Goal: Book appointment/travel/reservation

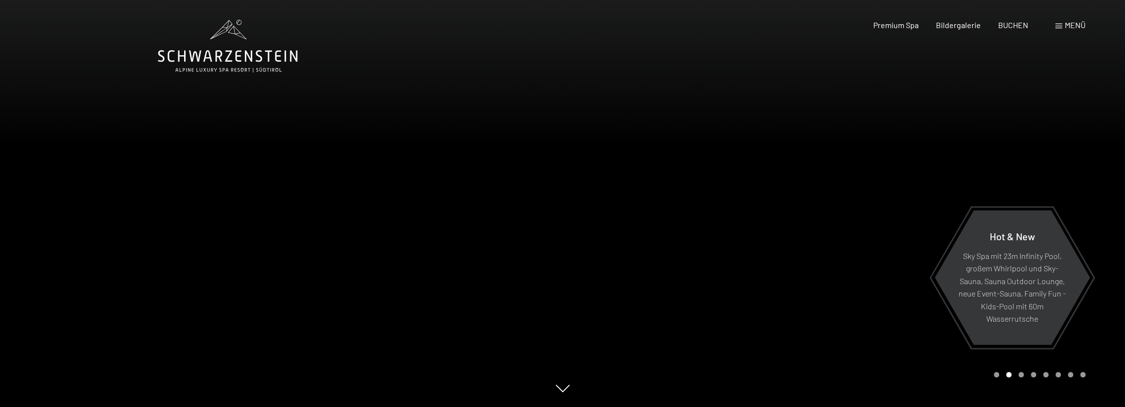
click at [1065, 25] on span "Menü" at bounding box center [1075, 24] width 21 height 9
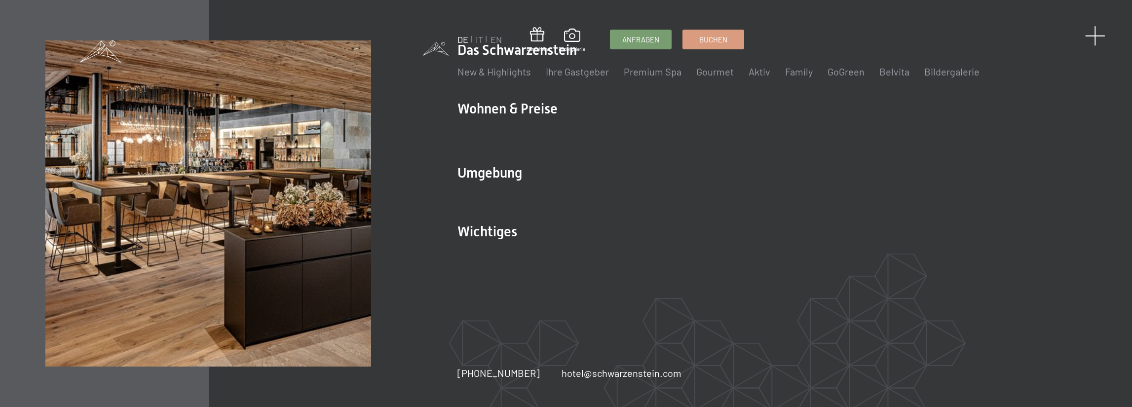
click at [1097, 37] on span at bounding box center [1096, 36] width 20 height 20
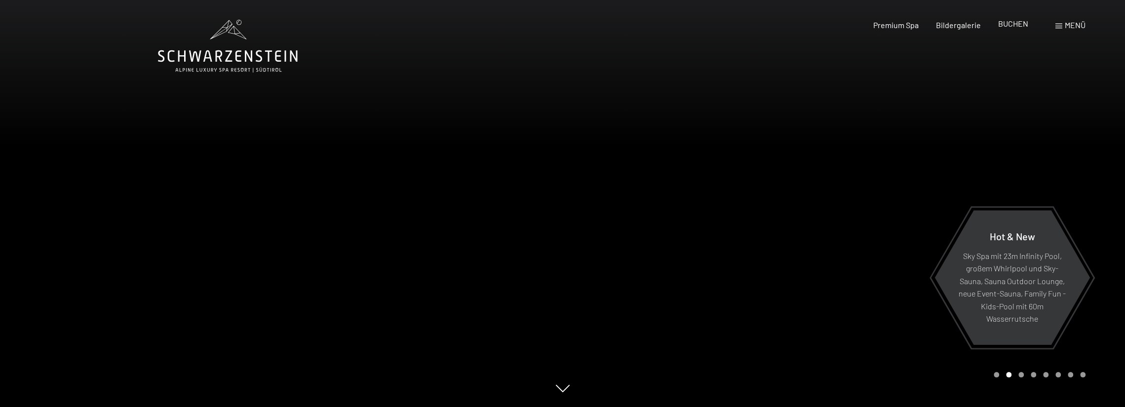
click at [1014, 23] on span "BUCHEN" at bounding box center [1013, 23] width 30 height 9
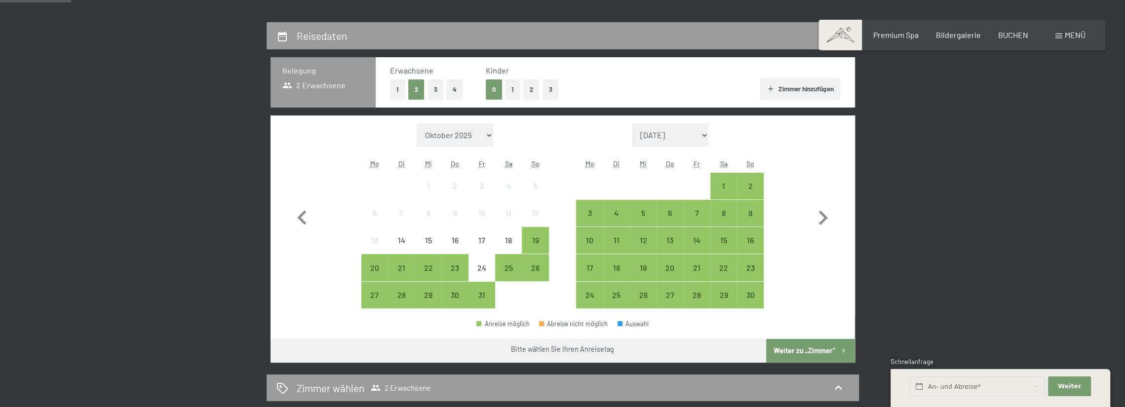
scroll to position [213, 0]
click at [728, 299] on div "29" at bounding box center [723, 303] width 25 height 25
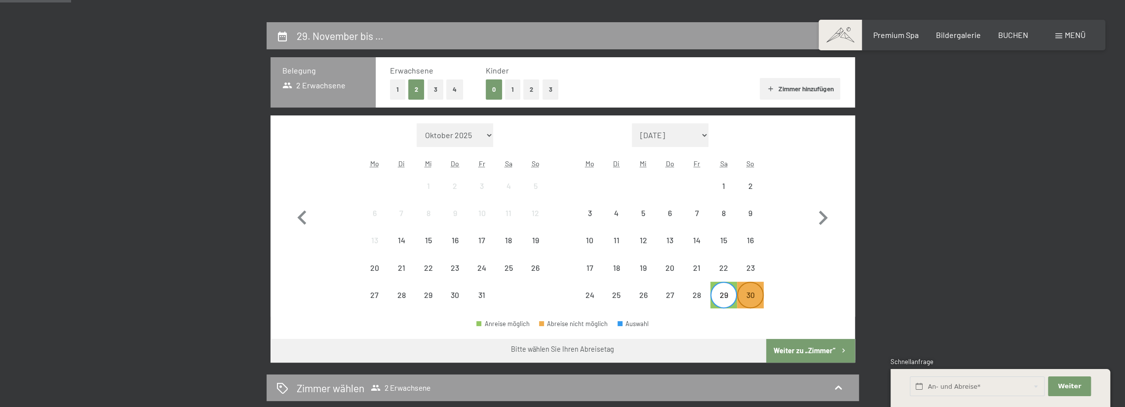
click at [755, 298] on div "30" at bounding box center [750, 303] width 25 height 25
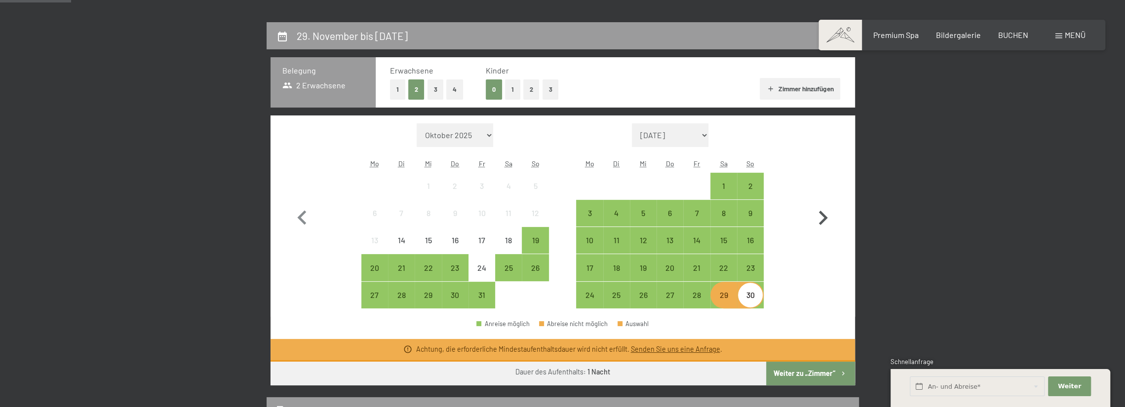
click at [820, 220] on icon "button" at bounding box center [823, 218] width 29 height 29
select select "2025-11-01"
select select "2025-12-01"
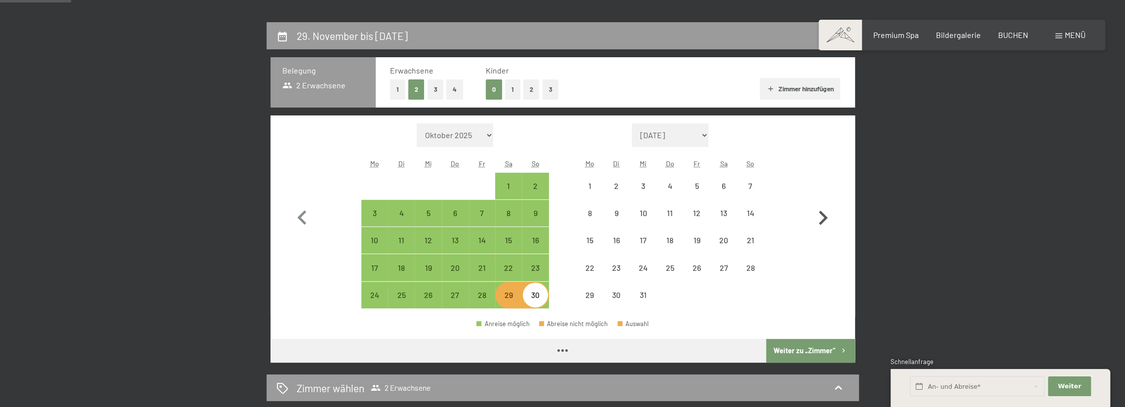
select select "2025-11-01"
select select "2025-12-01"
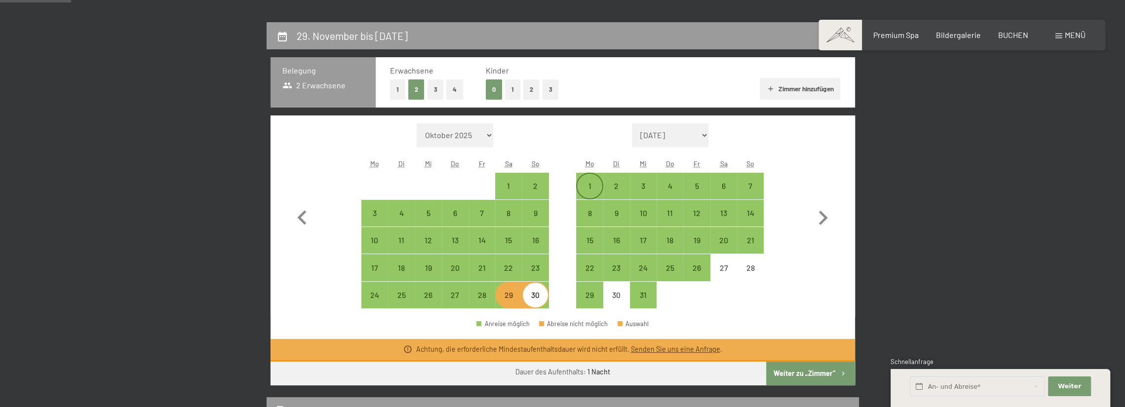
click at [593, 181] on div "1" at bounding box center [589, 186] width 25 height 25
select select "2025-11-01"
select select "2025-12-01"
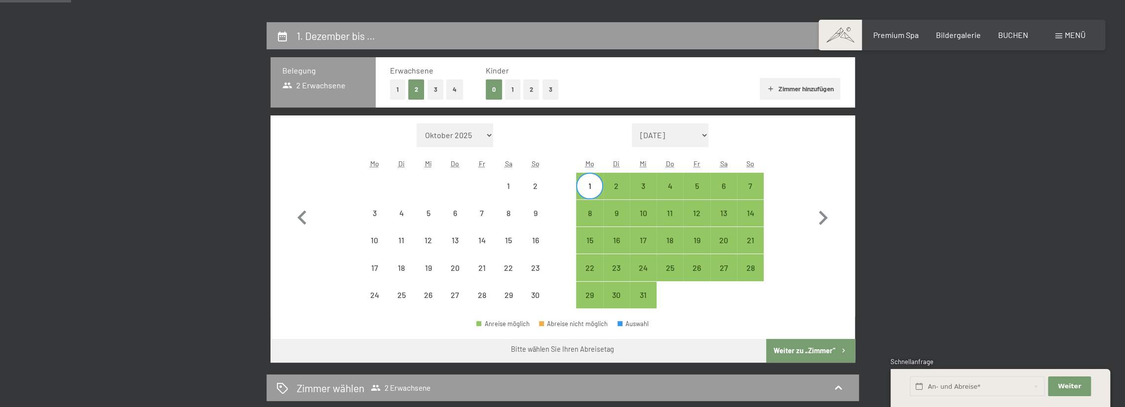
click at [815, 351] on button "Weiter zu „Zimmer“" at bounding box center [810, 351] width 88 height 24
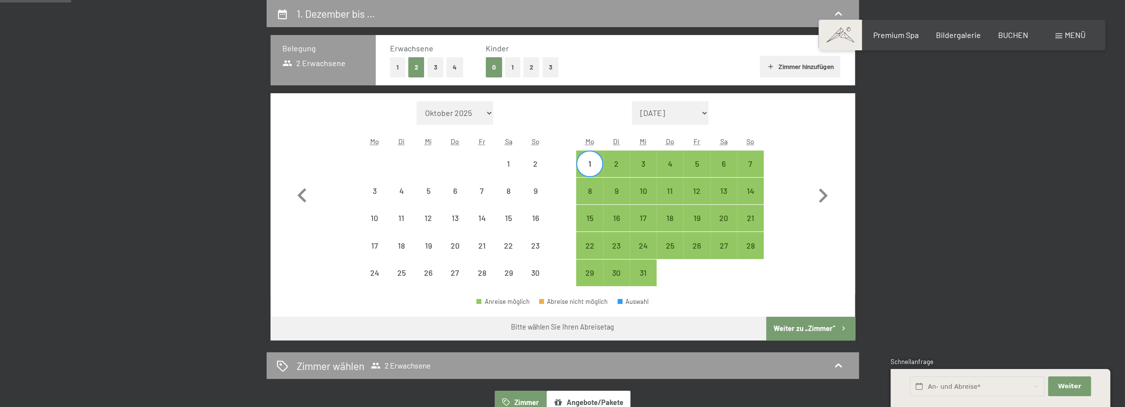
select select "2025-11-01"
select select "2025-12-01"
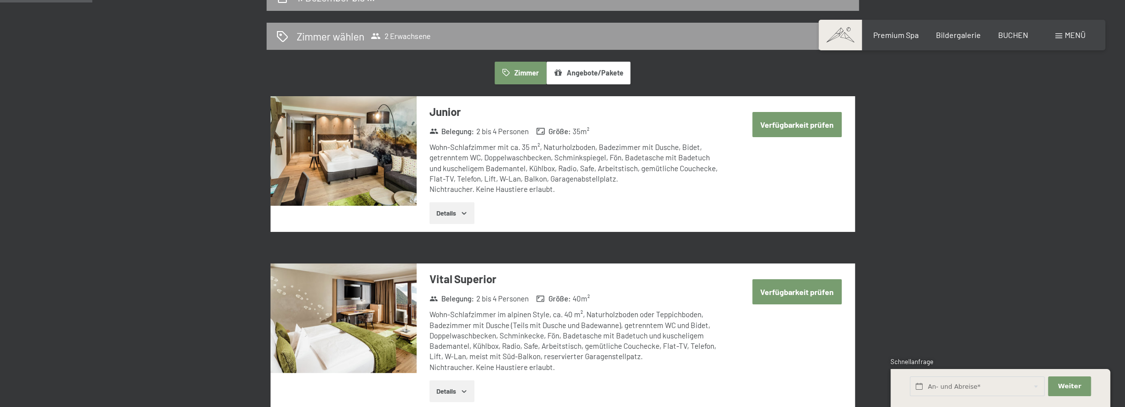
scroll to position [252, 0]
click at [799, 292] on button "Verfügbarkeit prüfen" at bounding box center [796, 291] width 89 height 25
select select "2025-11-01"
select select "2025-12-01"
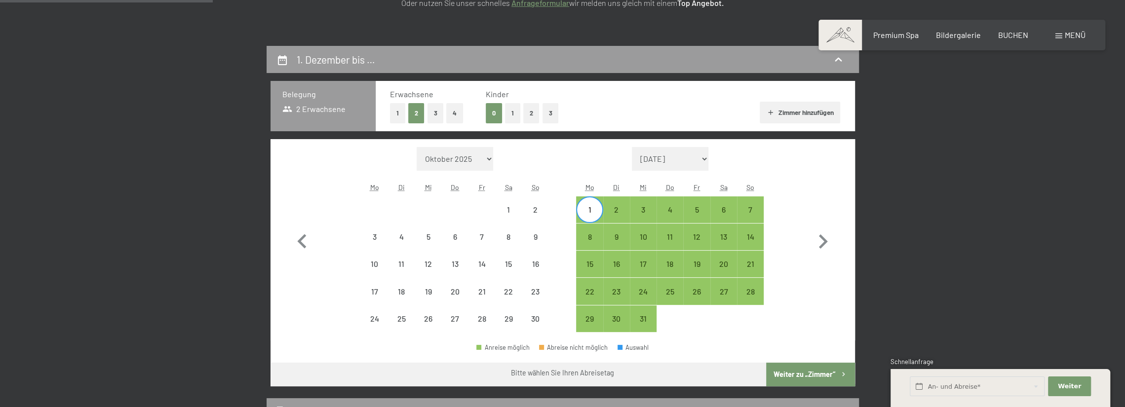
scroll to position [188, 0]
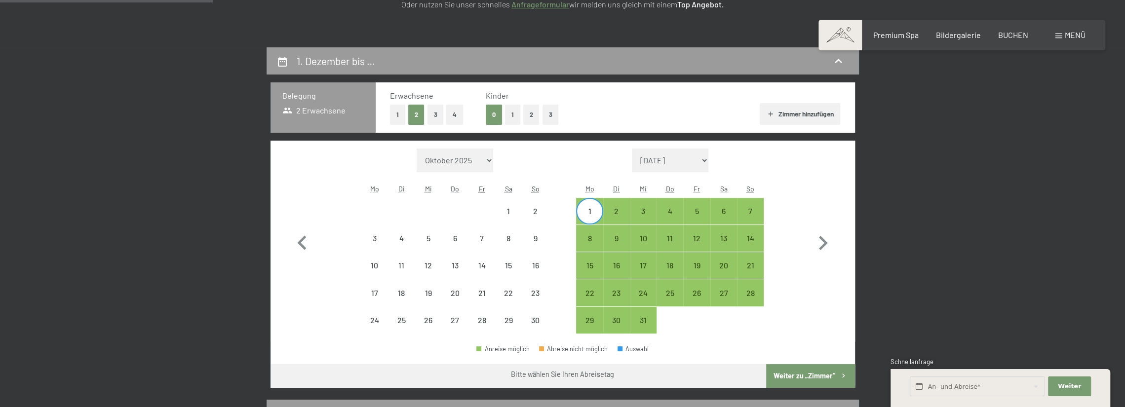
click at [844, 38] on span at bounding box center [839, 35] width 43 height 31
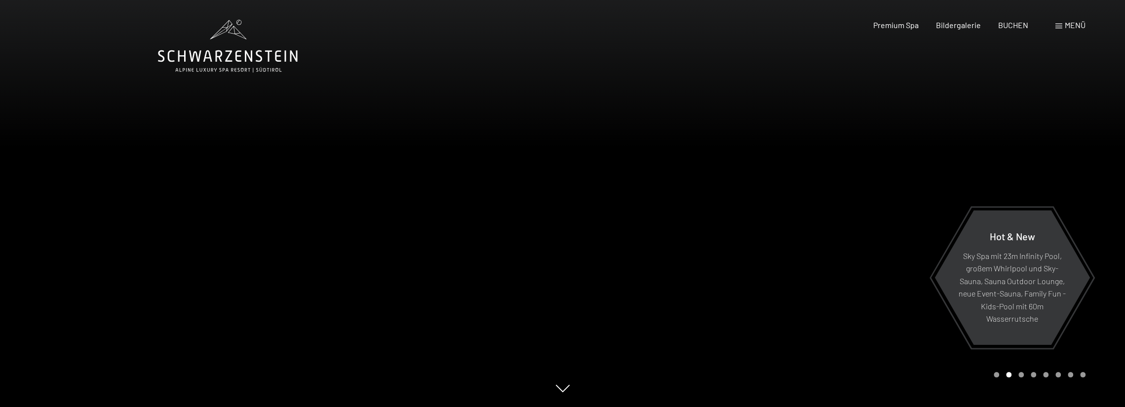
click at [222, 58] on icon at bounding box center [228, 46] width 140 height 53
click at [990, 21] on span "PRENOTA ONLINE" at bounding box center [997, 23] width 62 height 9
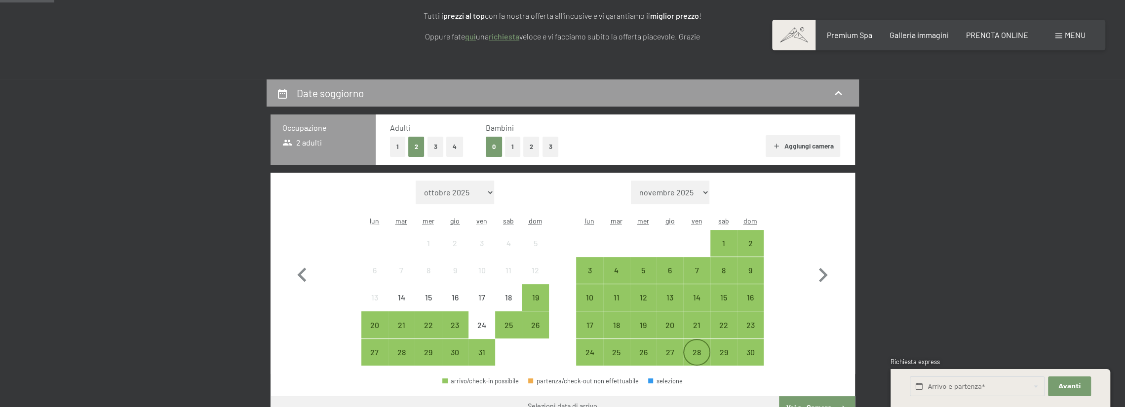
scroll to position [164, 0]
click at [730, 355] on div "29" at bounding box center [723, 361] width 25 height 25
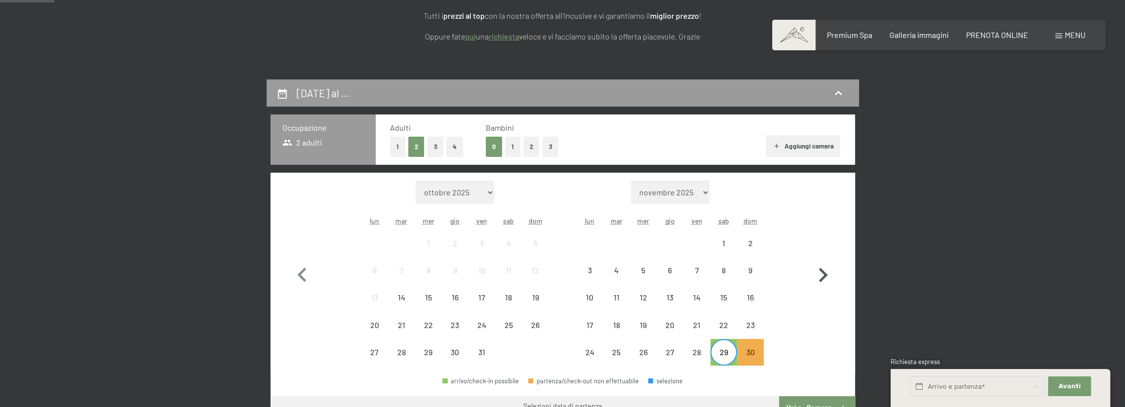
click at [820, 274] on icon "button" at bounding box center [823, 275] width 29 height 29
select select "2025-11-01"
select select "2025-12-01"
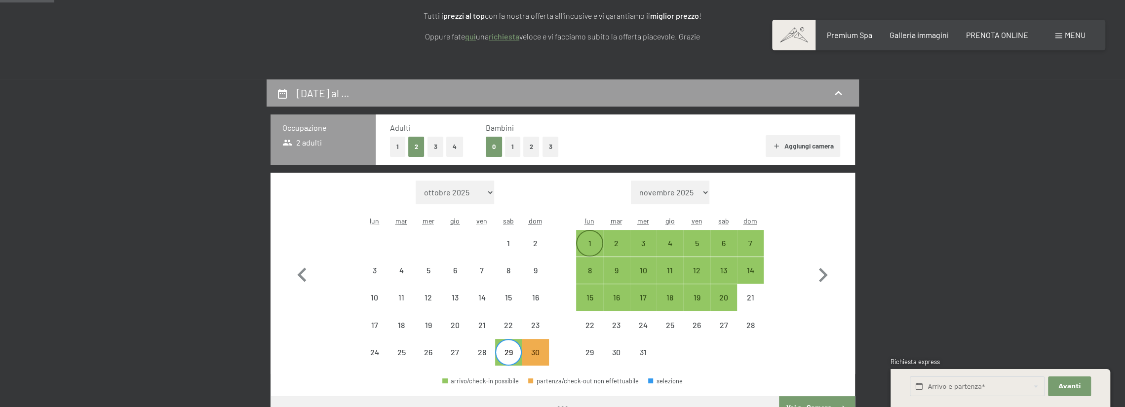
select select "2025-11-01"
select select "2025-12-01"
click at [592, 243] on div "1" at bounding box center [589, 251] width 25 height 25
select select "2025-11-01"
select select "2025-12-01"
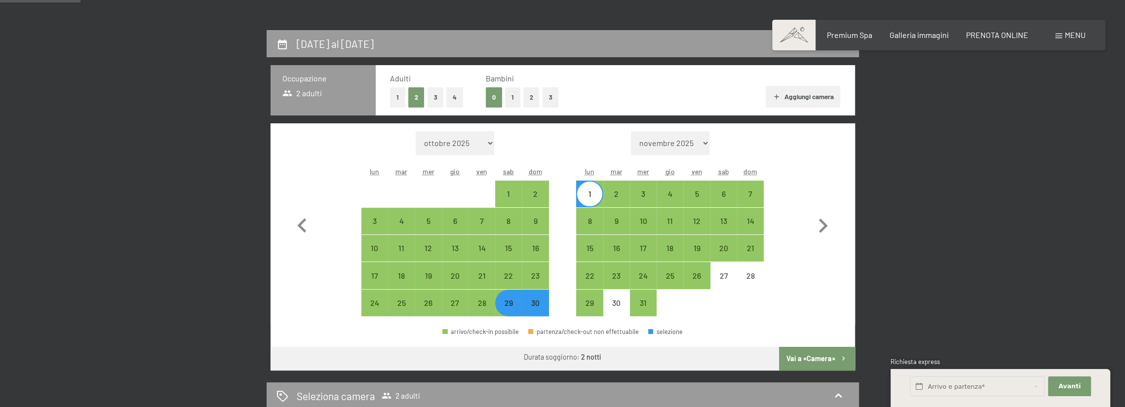
scroll to position [213, 0]
click at [809, 358] on button "Vai a «Camera»" at bounding box center [817, 359] width 76 height 24
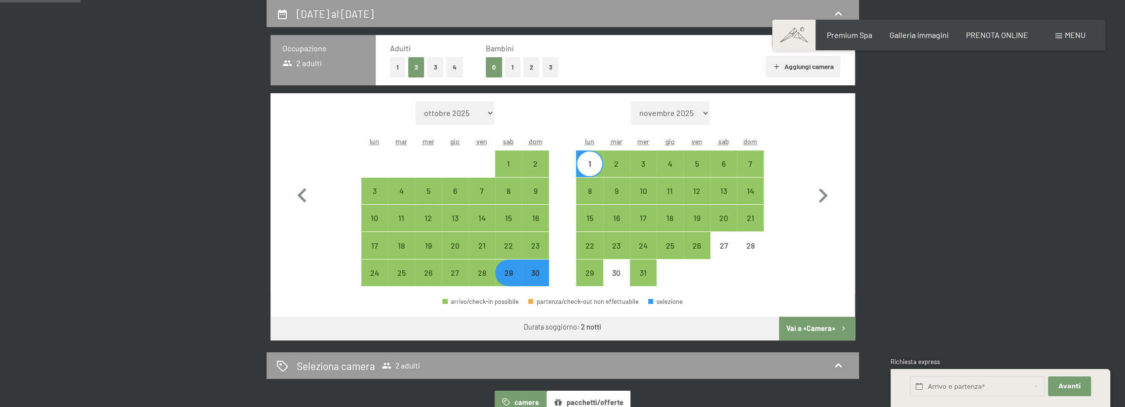
select select "2025-11-01"
select select "2025-12-01"
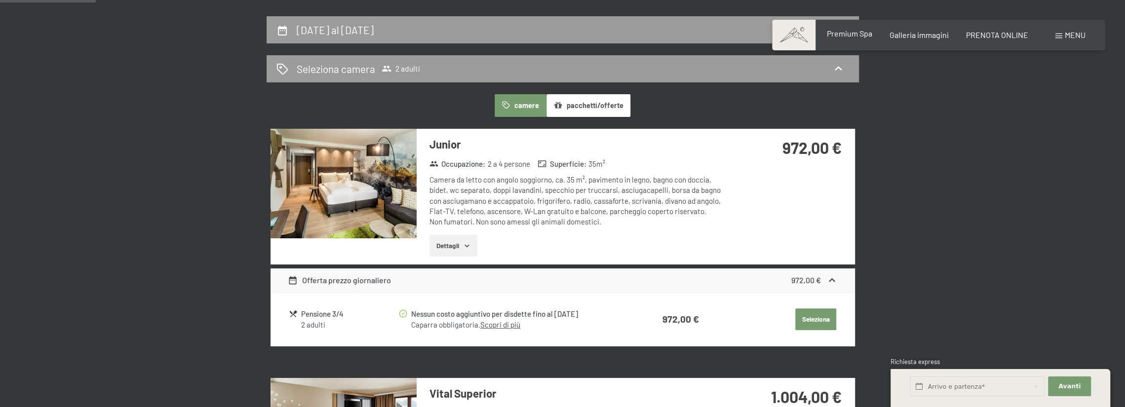
scroll to position [227, 0]
click at [856, 36] on span "Premium Spa" at bounding box center [848, 33] width 45 height 9
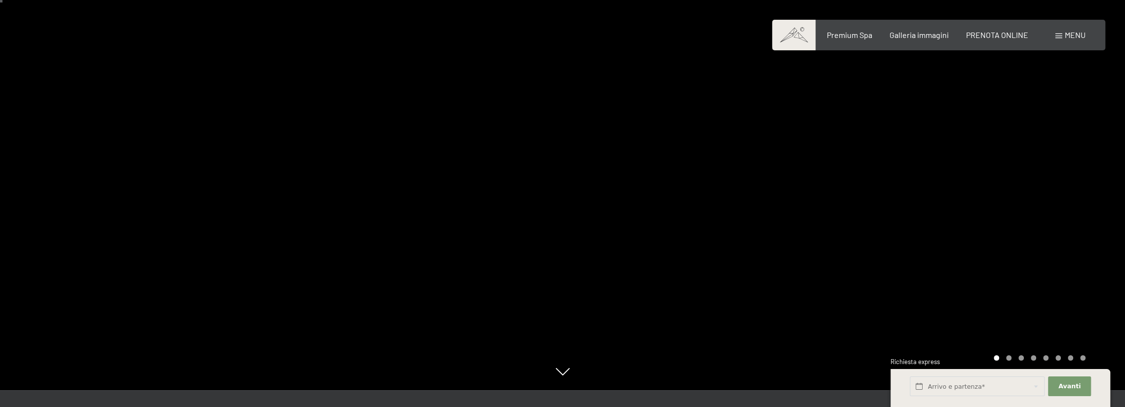
scroll to position [16, 0]
click at [789, 185] on div at bounding box center [844, 187] width 563 height 407
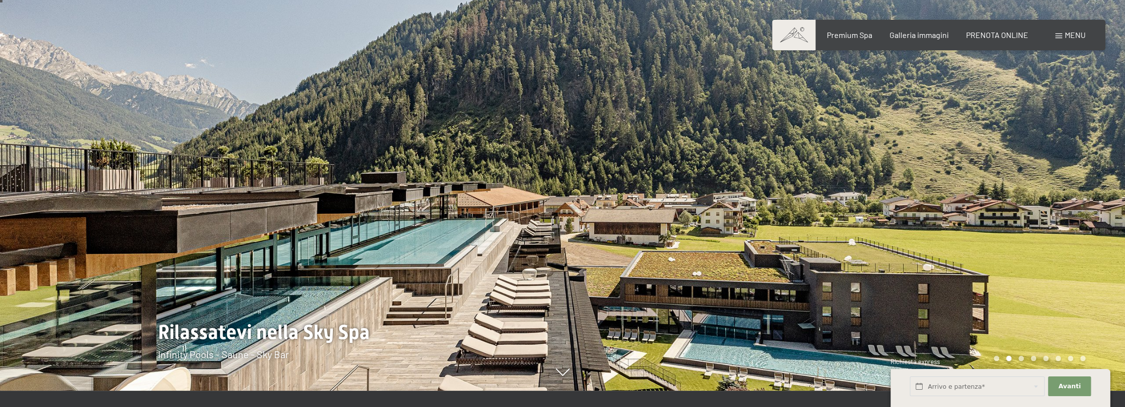
click at [797, 195] on div at bounding box center [844, 187] width 563 height 407
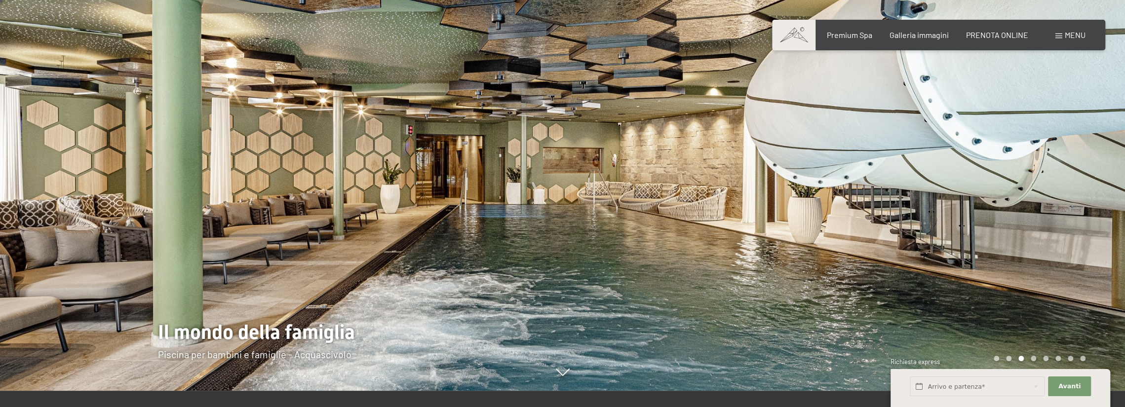
click at [797, 195] on div at bounding box center [844, 187] width 563 height 407
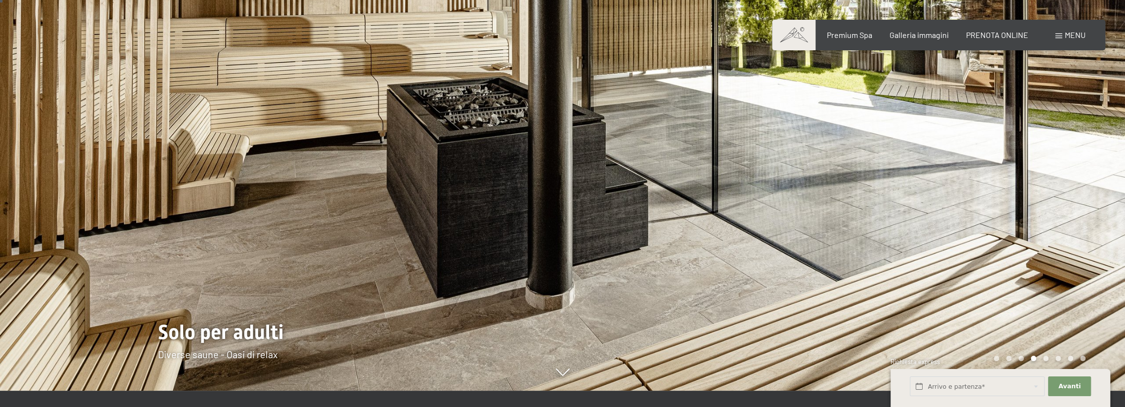
click at [797, 195] on div at bounding box center [844, 187] width 563 height 407
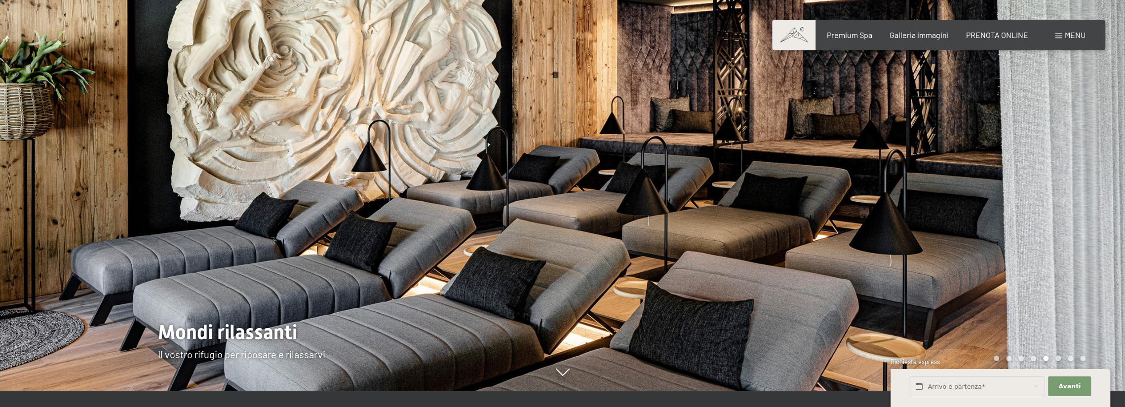
click at [797, 195] on div at bounding box center [844, 187] width 563 height 407
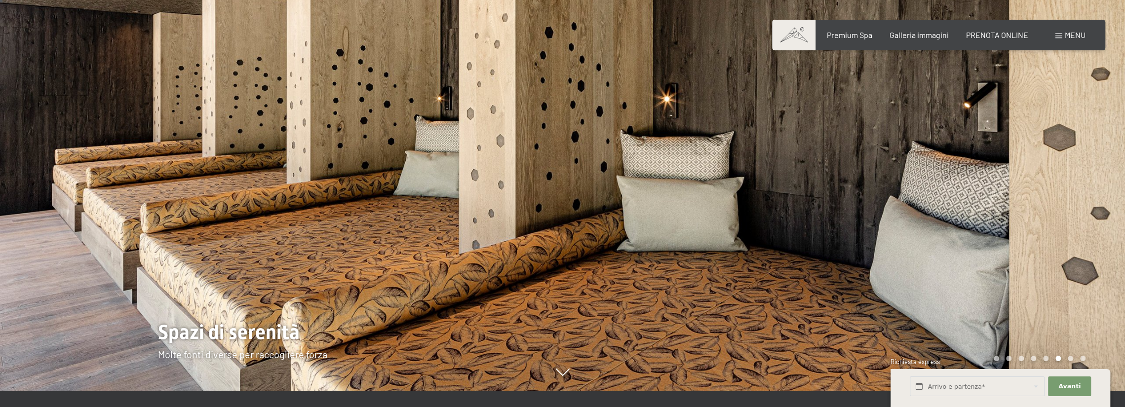
click at [797, 195] on div at bounding box center [844, 187] width 563 height 407
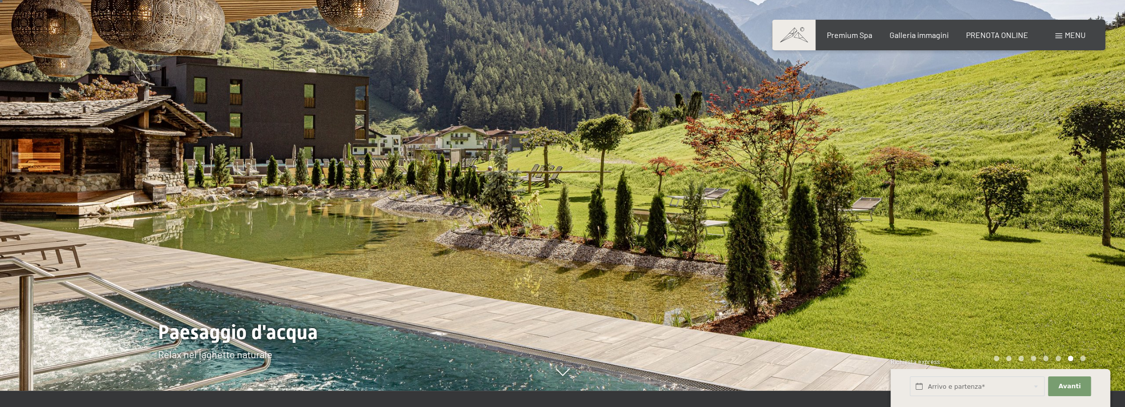
click at [797, 195] on div at bounding box center [844, 187] width 563 height 407
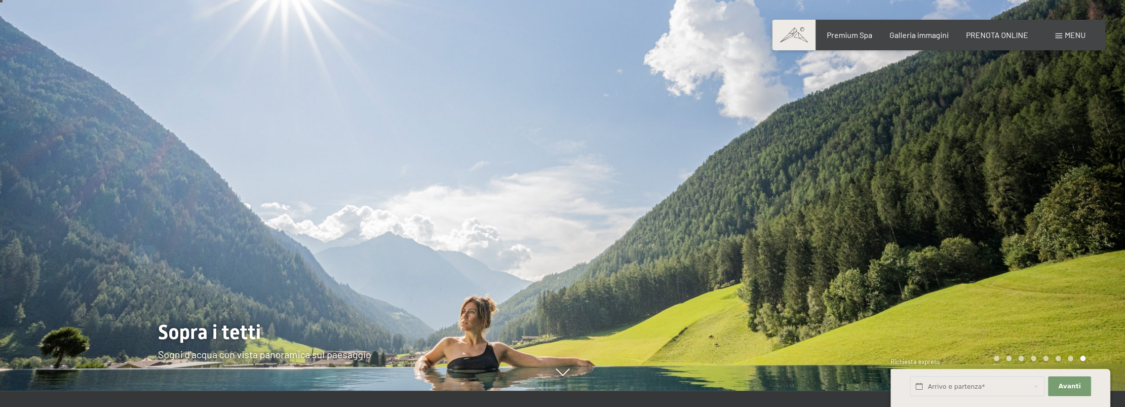
click at [797, 195] on div at bounding box center [844, 187] width 563 height 407
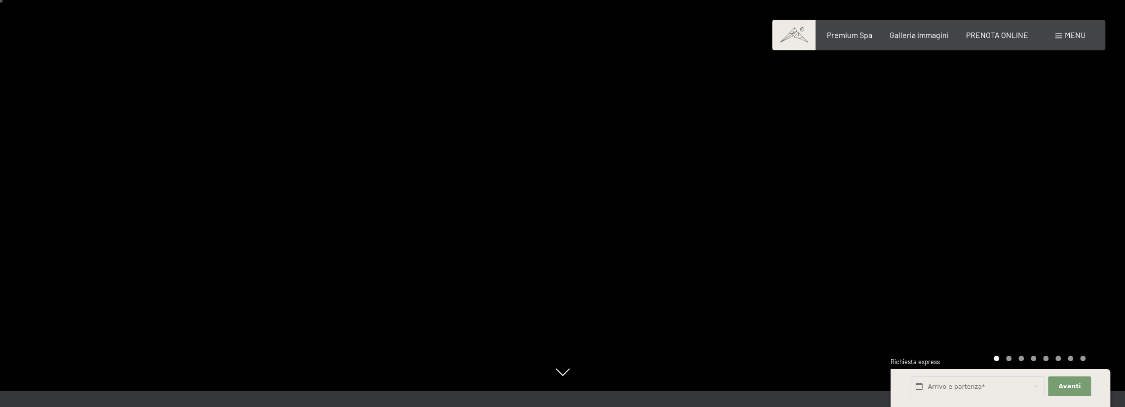
click at [797, 195] on div at bounding box center [844, 187] width 563 height 407
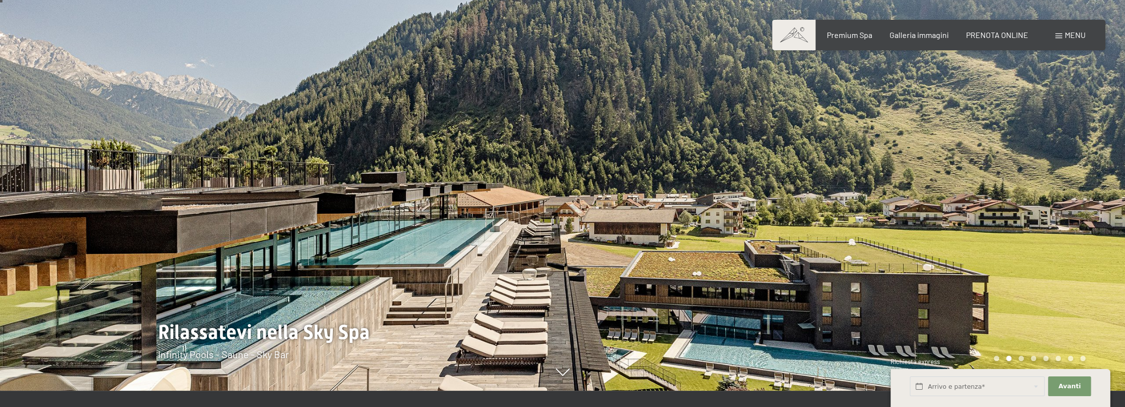
click at [797, 195] on div at bounding box center [844, 187] width 563 height 407
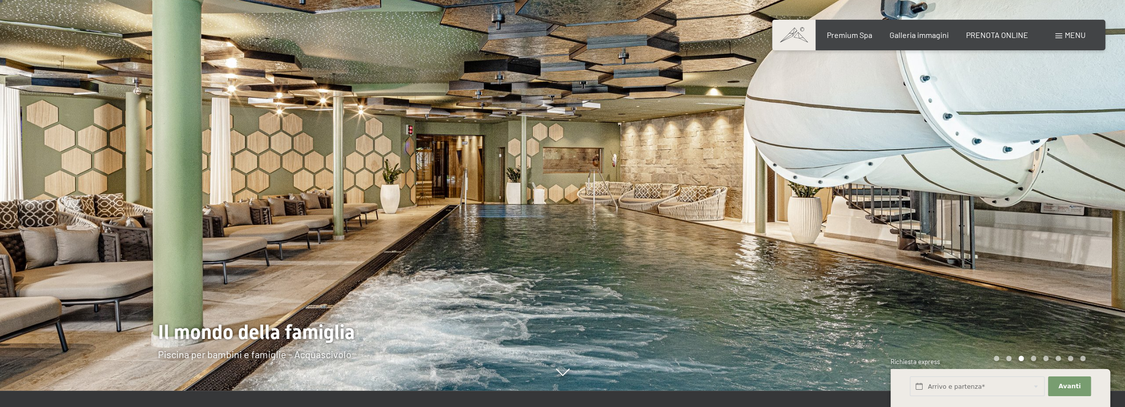
click at [797, 195] on div at bounding box center [844, 187] width 563 height 407
